Goal: Navigation & Orientation: Find specific page/section

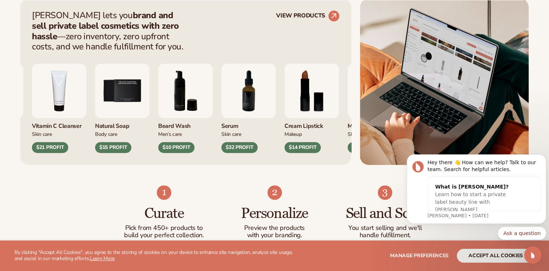
scroll to position [303, 0]
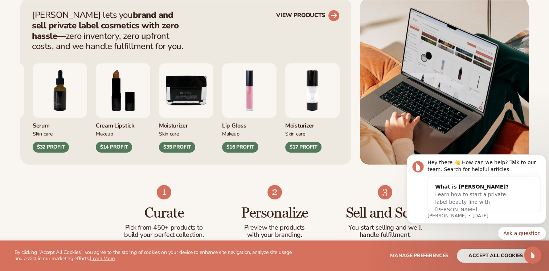
click at [333, 14] on circle at bounding box center [334, 16] width 16 height 16
